Goal: Complete application form

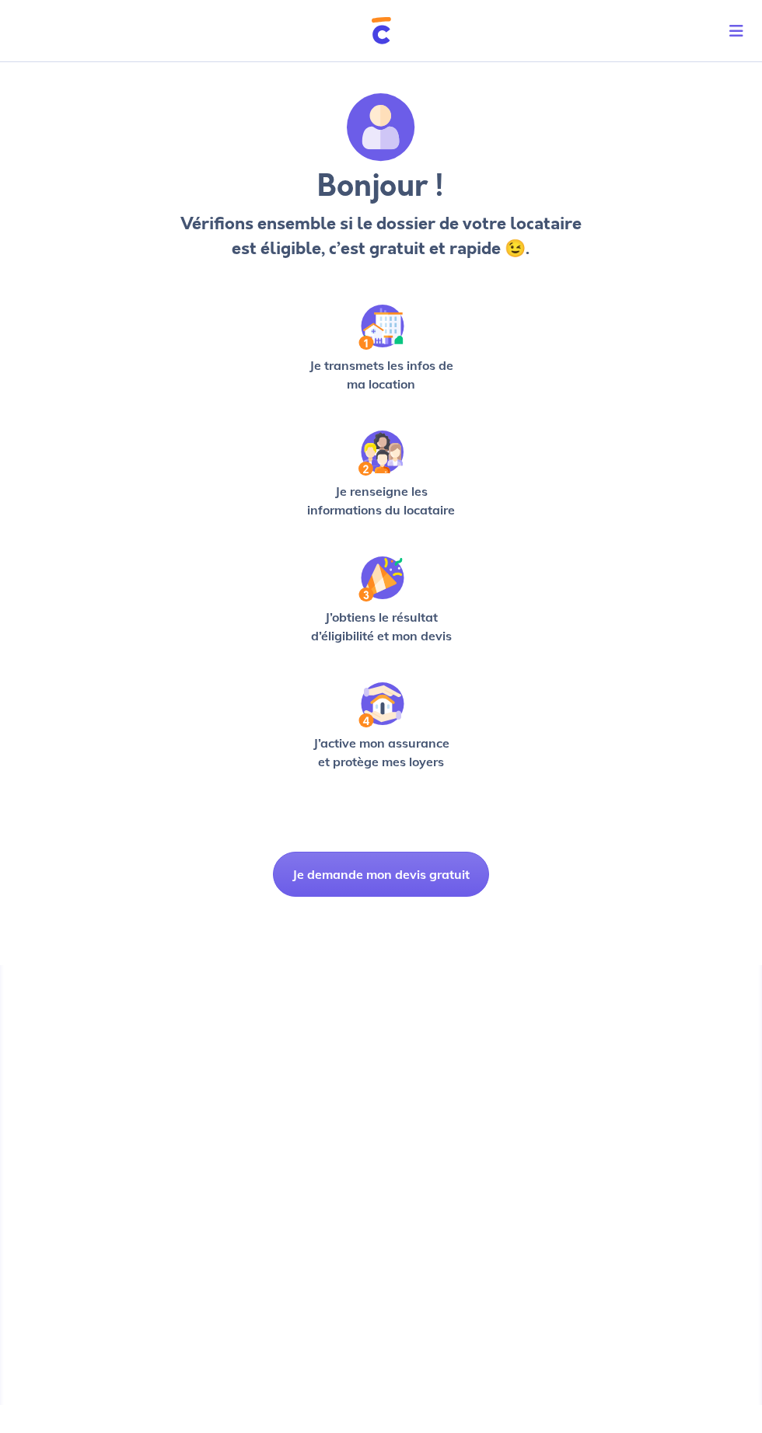
click at [324, 892] on button "Je demande mon devis gratuit" at bounding box center [381, 874] width 216 height 45
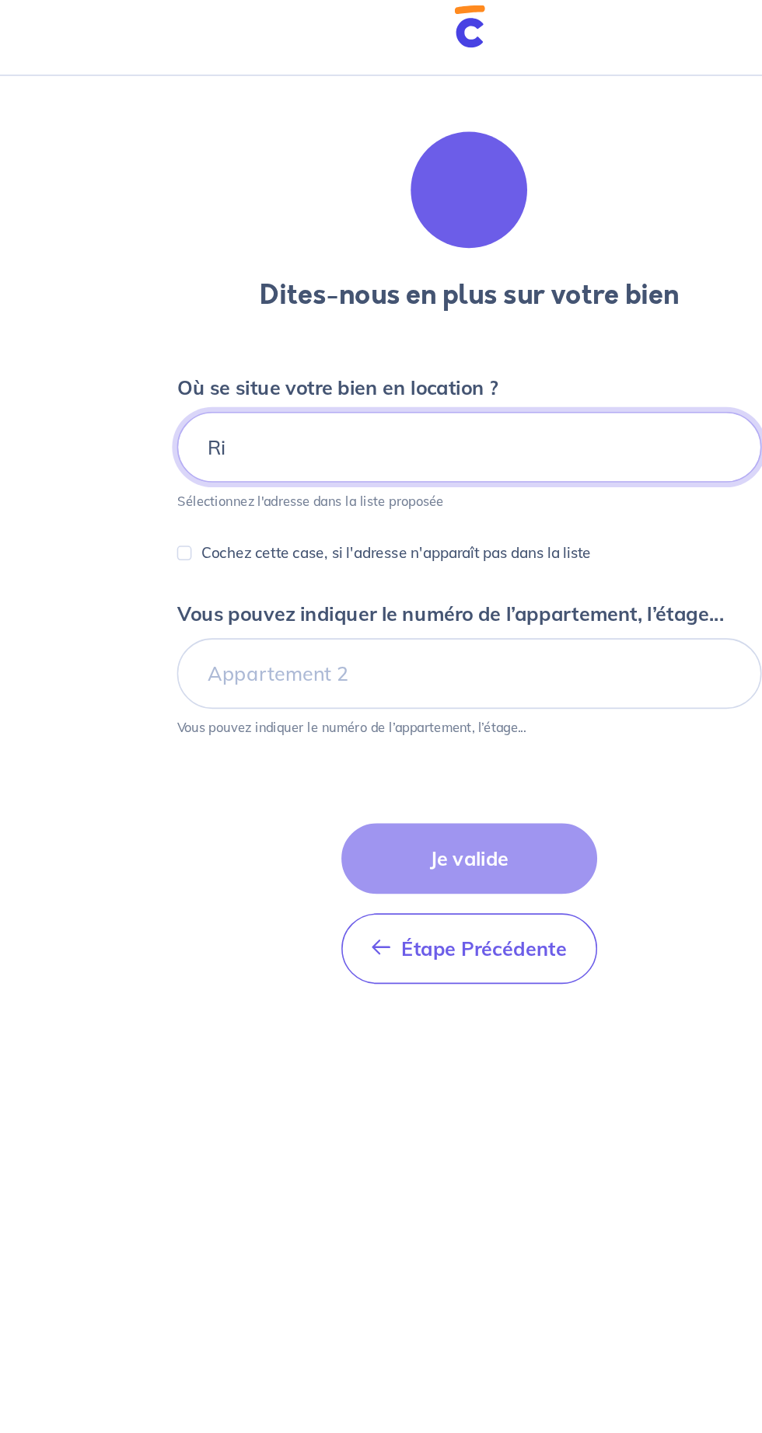
type input "R"
